Goal: Navigation & Orientation: Go to known website

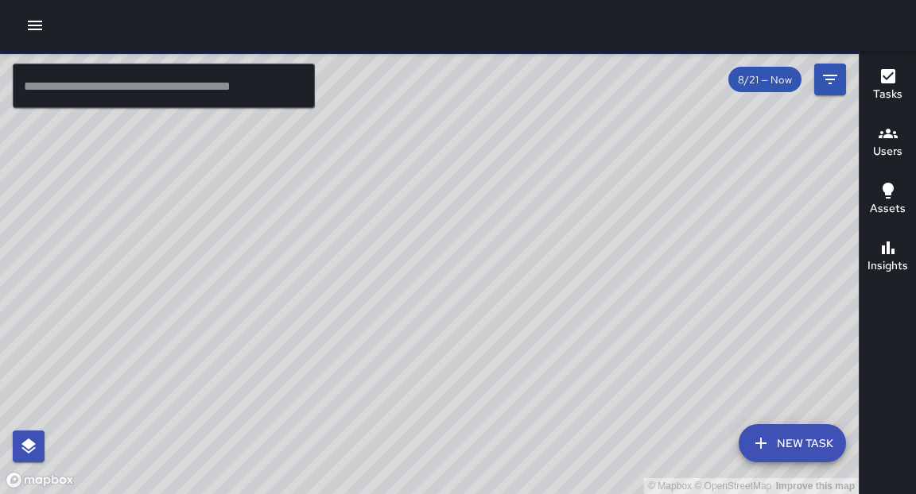
drag, startPoint x: 561, startPoint y: 194, endPoint x: 547, endPoint y: 220, distance: 29.9
click at [547, 219] on div "© Mapbox © OpenStreetMap Improve this map" at bounding box center [429, 273] width 859 height 444
